Goal: Information Seeking & Learning: Obtain resource

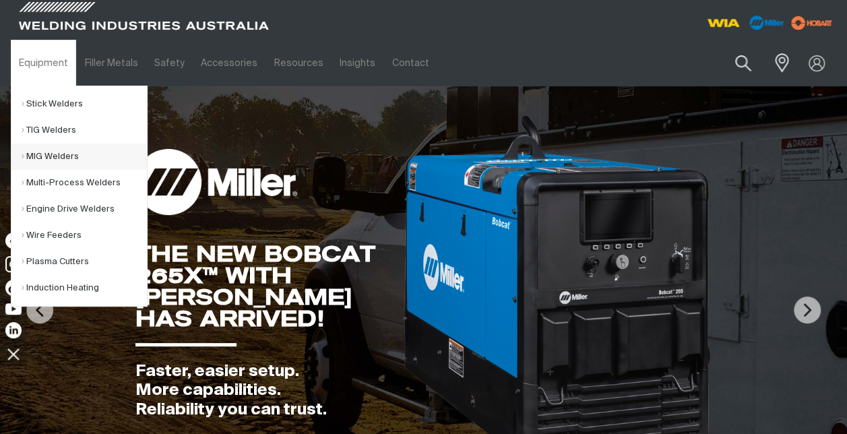
click at [40, 154] on link "MIG Welders" at bounding box center [84, 157] width 125 height 26
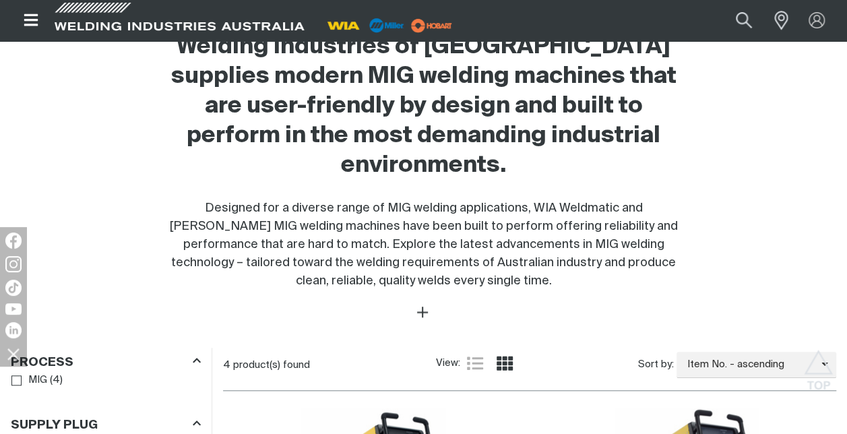
scroll to position [674, 0]
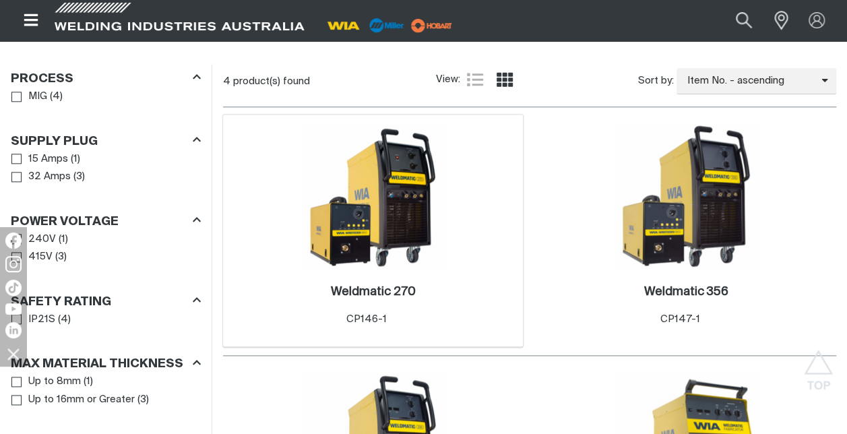
click at [406, 214] on img at bounding box center [373, 197] width 144 height 144
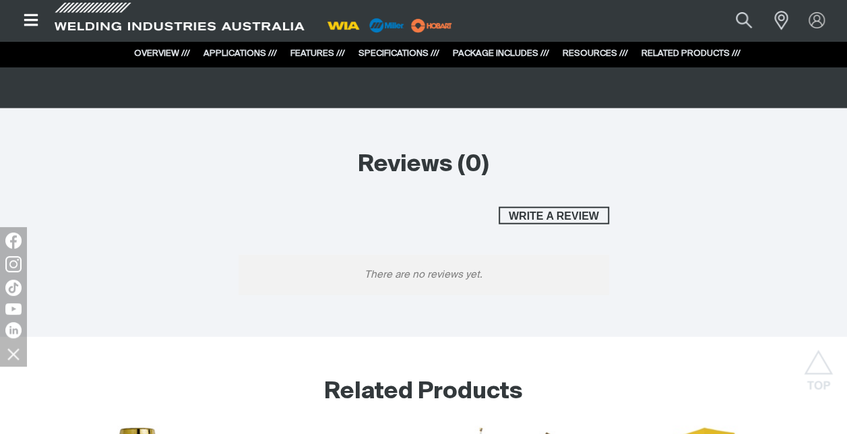
scroll to position [3773, 0]
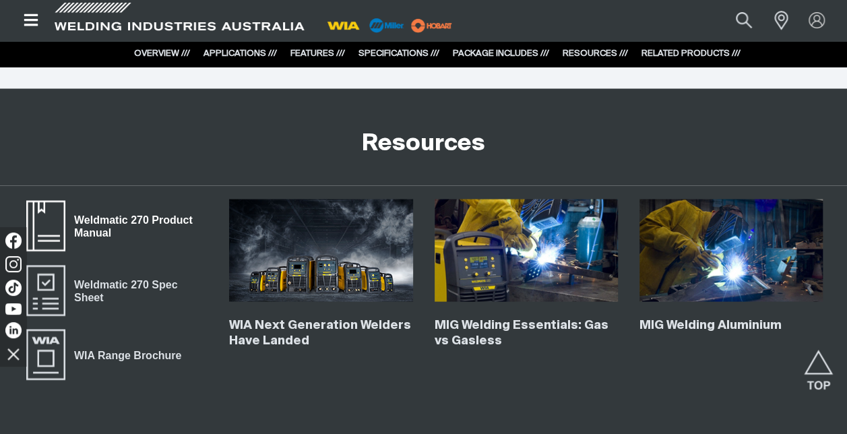
click at [105, 221] on span "Weldmatic 270 Product Manual" at bounding box center [136, 226] width 142 height 30
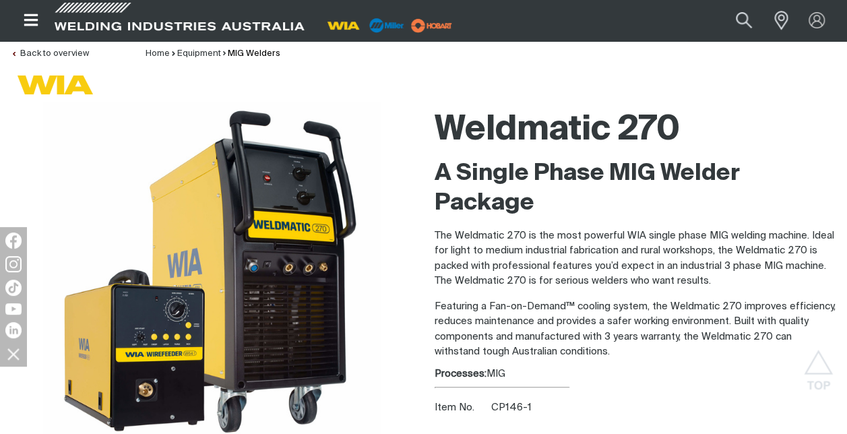
scroll to position [0, 0]
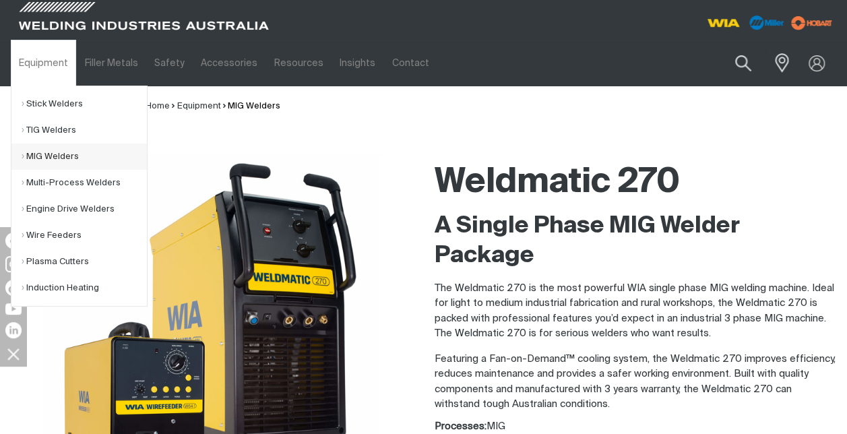
click at [78, 150] on link "MIG Welders" at bounding box center [84, 157] width 125 height 26
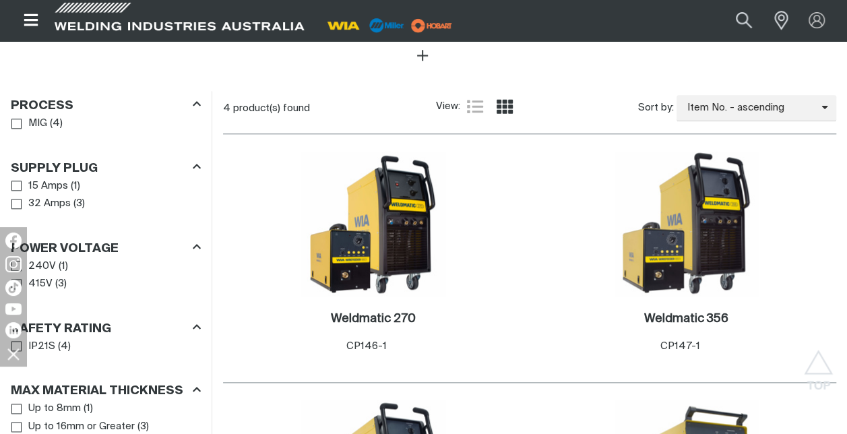
scroll to position [674, 0]
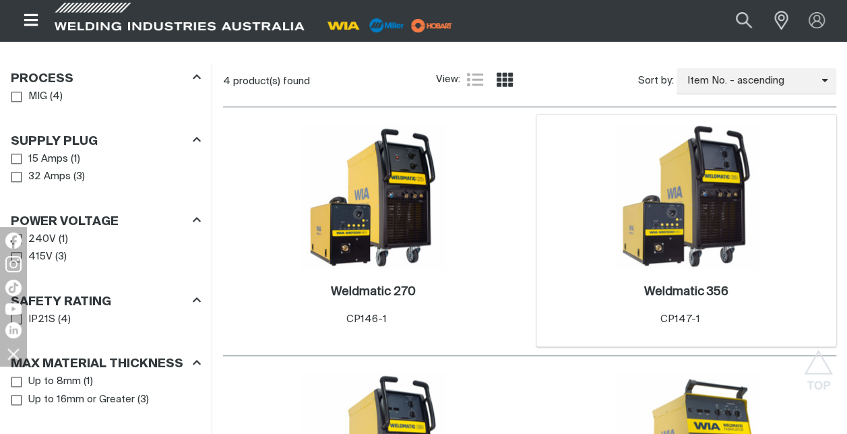
click at [668, 193] on img at bounding box center [686, 197] width 144 height 144
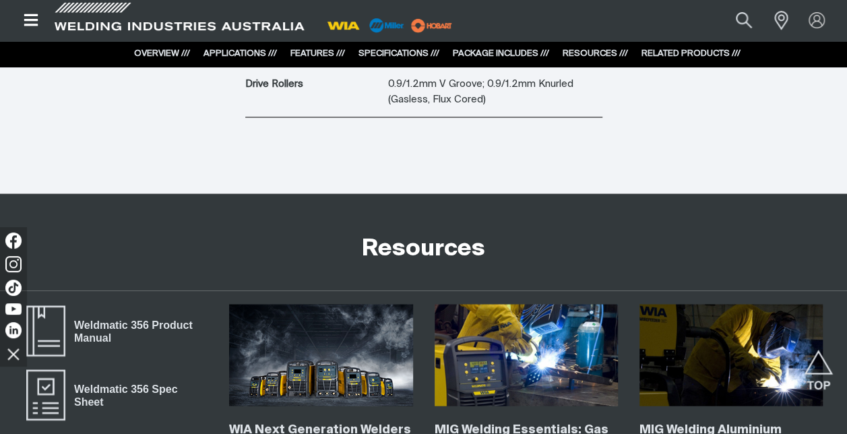
scroll to position [3773, 0]
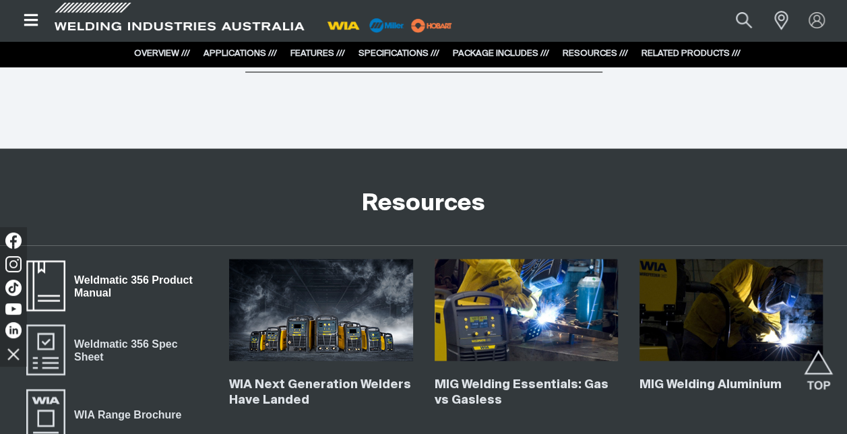
click at [106, 271] on span "Weldmatic 356 Product Manual" at bounding box center [136, 286] width 142 height 30
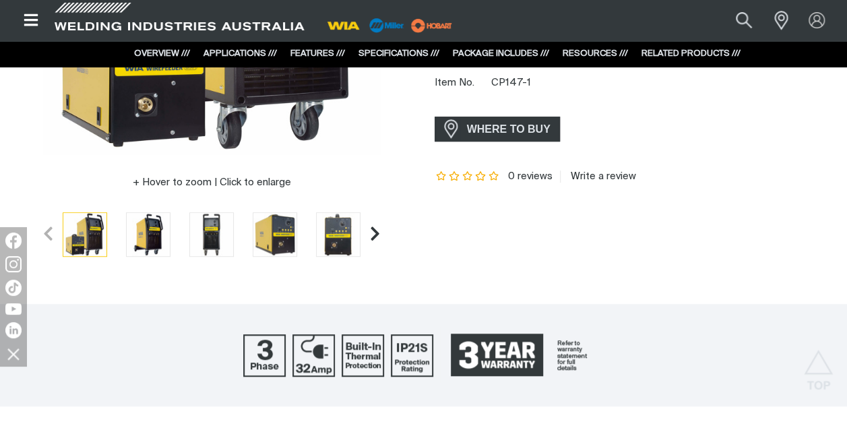
scroll to position [0, 0]
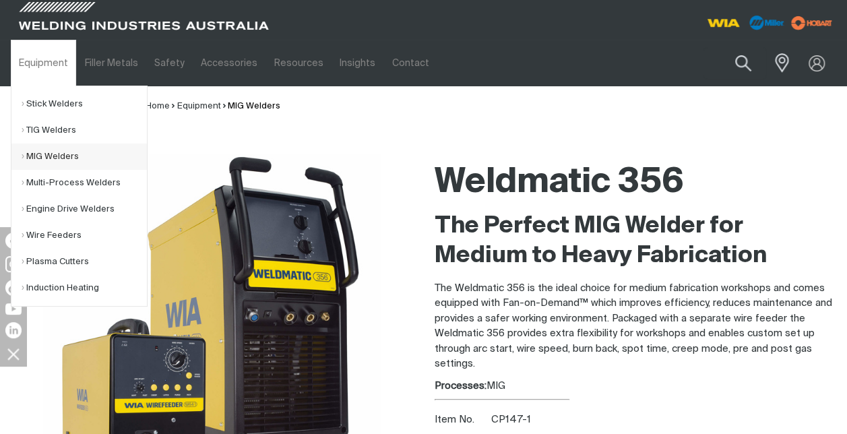
click at [67, 154] on link "MIG Welders" at bounding box center [84, 157] width 125 height 26
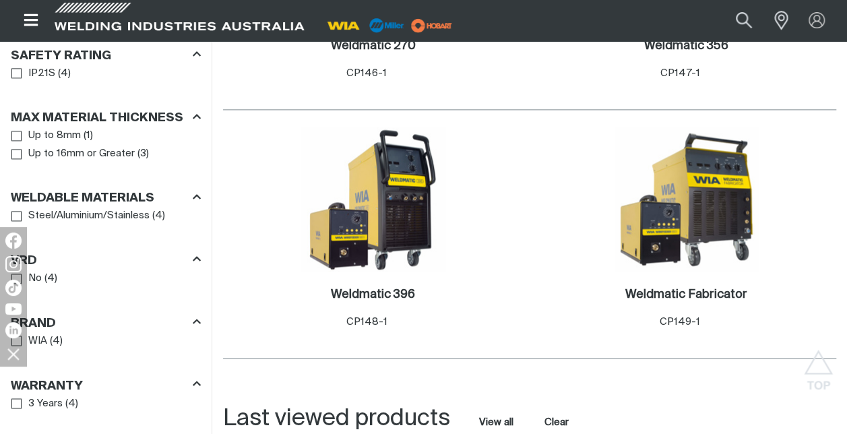
scroll to position [943, 0]
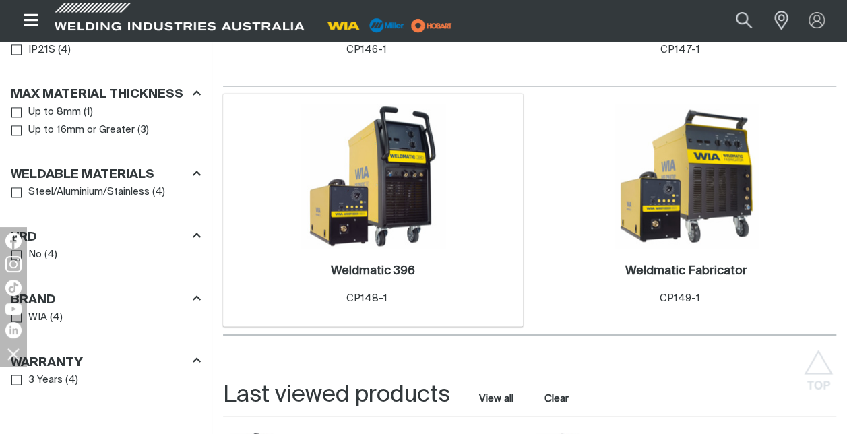
click at [381, 199] on img at bounding box center [373, 176] width 144 height 144
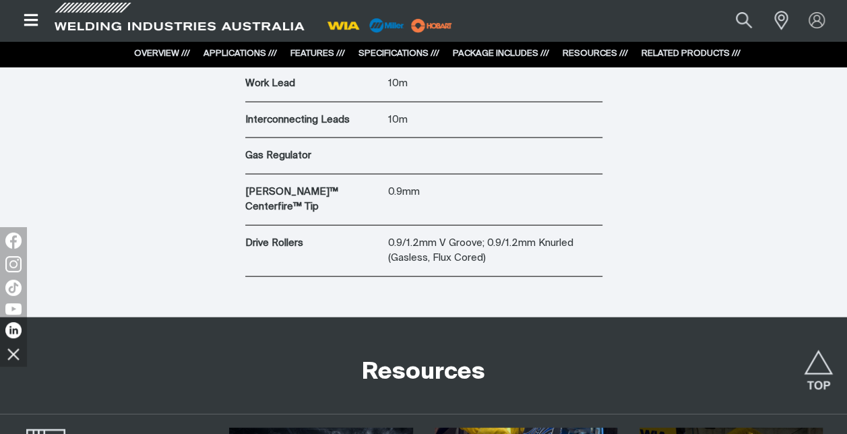
scroll to position [4043, 0]
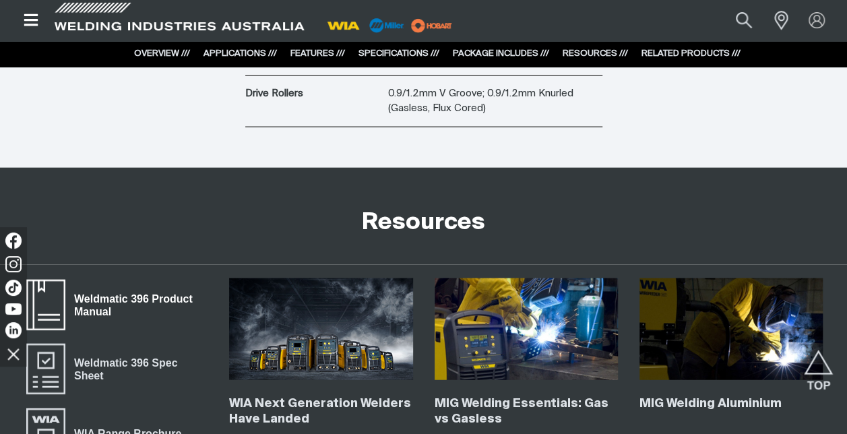
click at [120, 290] on span "Weldmatic 396 Product Manual" at bounding box center [136, 305] width 142 height 30
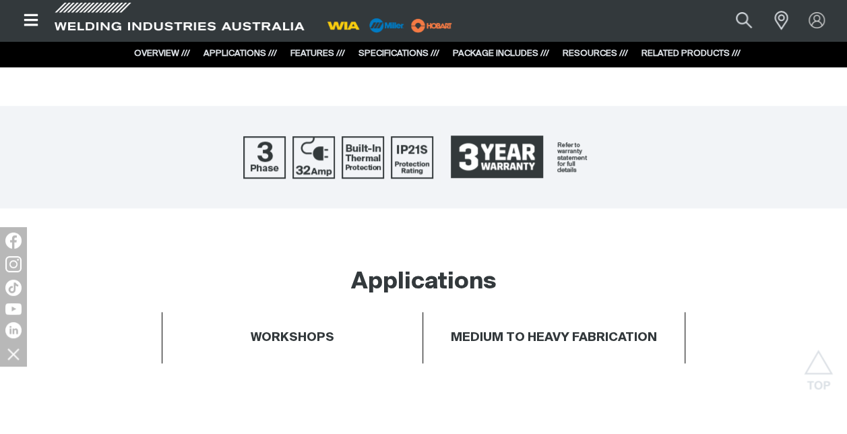
scroll to position [337, 0]
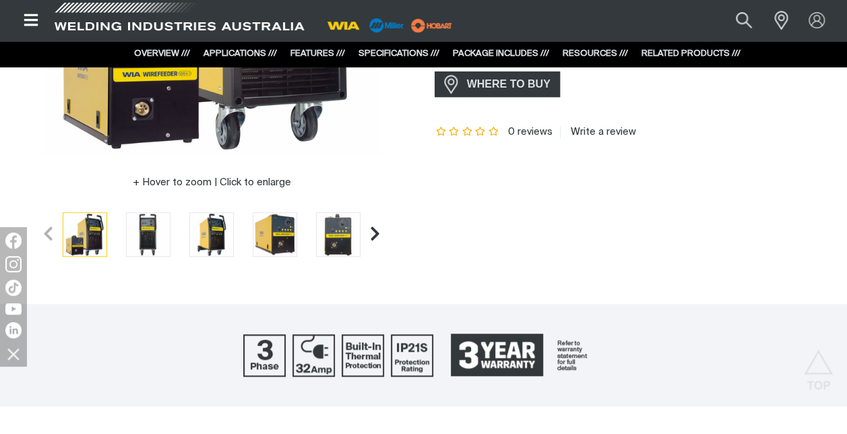
click at [132, 23] on span at bounding box center [179, 21] width 256 height 40
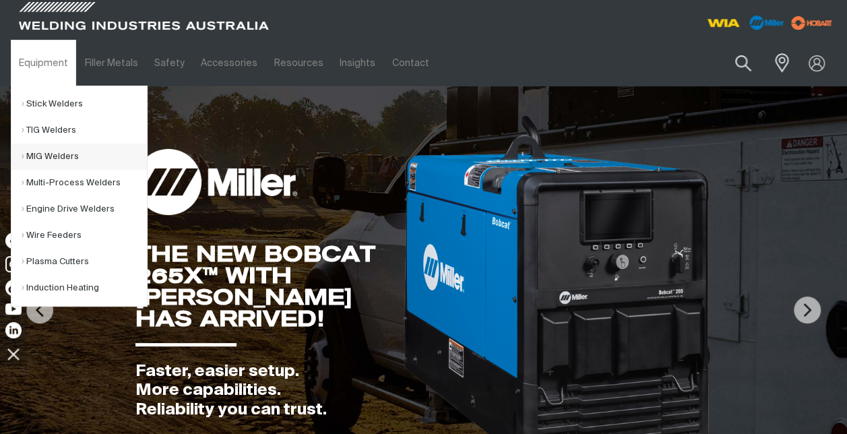
click at [59, 158] on link "MIG Welders" at bounding box center [84, 157] width 125 height 26
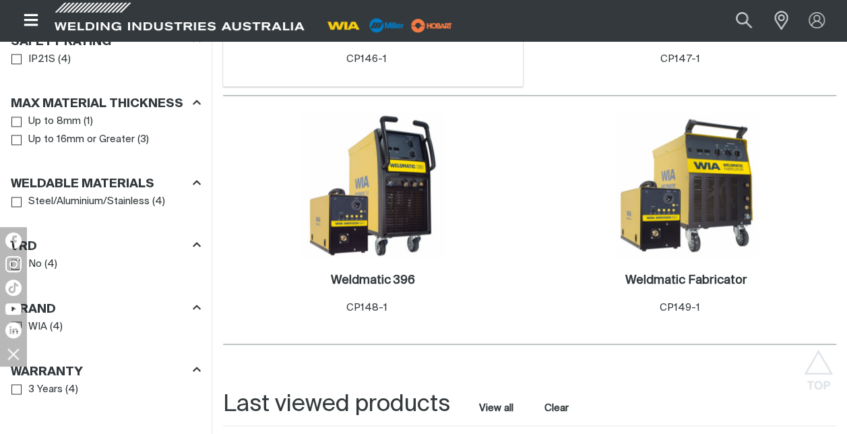
scroll to position [943, 0]
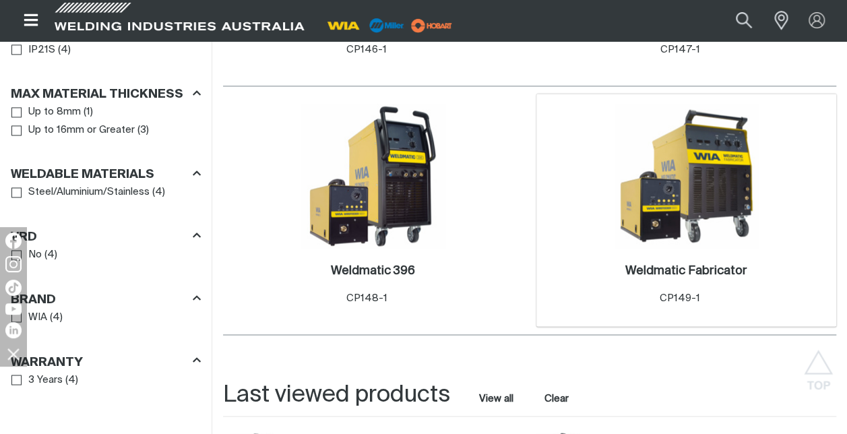
click at [717, 142] on img at bounding box center [686, 176] width 144 height 144
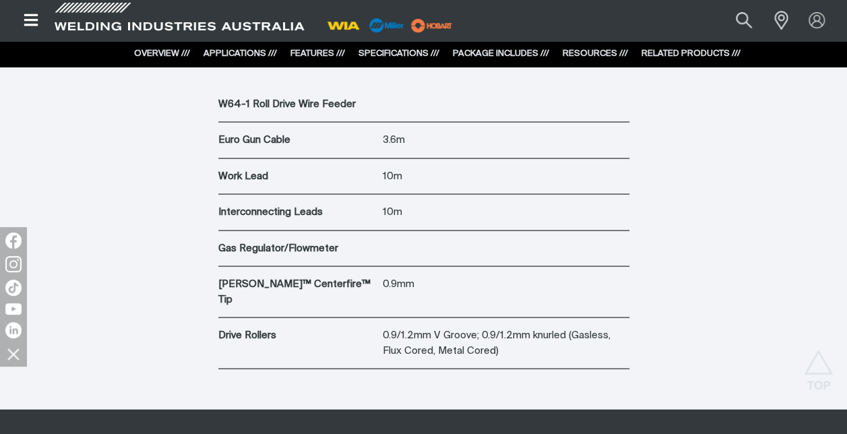
scroll to position [4043, 0]
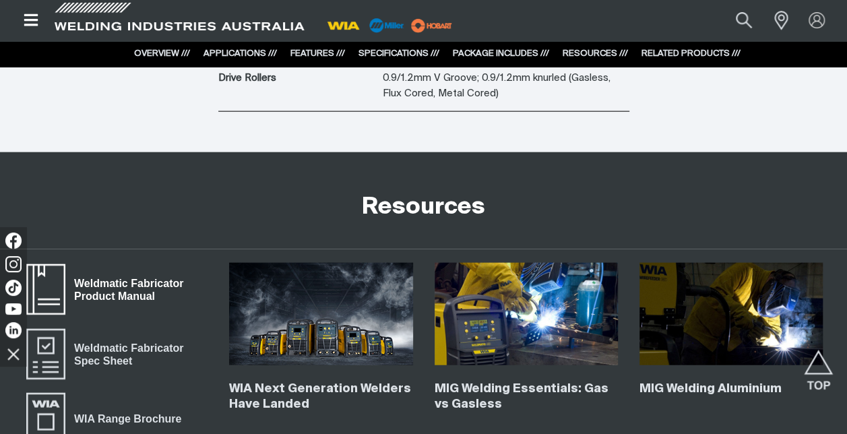
click at [125, 275] on span "Weldmatic Fabricator Product Manual" at bounding box center [136, 290] width 142 height 30
